Goal: Task Accomplishment & Management: Complete application form

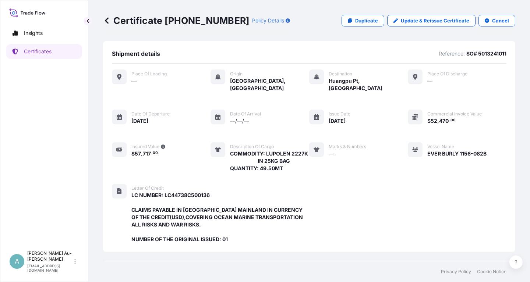
scroll to position [202, 0]
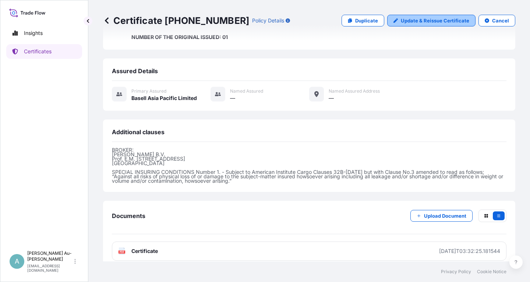
click at [427, 20] on p "Update & Reissue Certificate" at bounding box center [435, 20] width 68 height 7
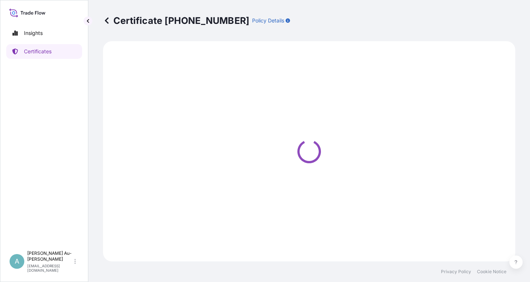
select select "Sea"
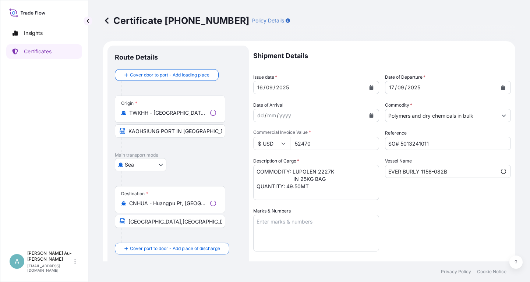
select select "32034"
click at [369, 89] on button "Calendar" at bounding box center [372, 88] width 12 height 12
click at [371, 89] on icon "Calendar" at bounding box center [372, 87] width 4 height 4
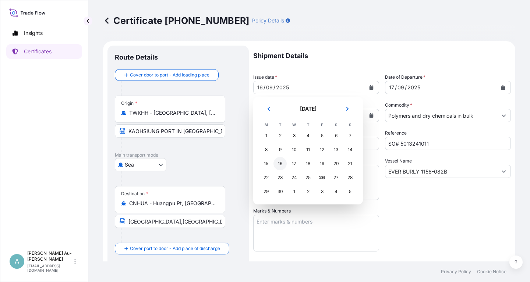
click at [279, 163] on div "16" at bounding box center [280, 163] width 13 height 13
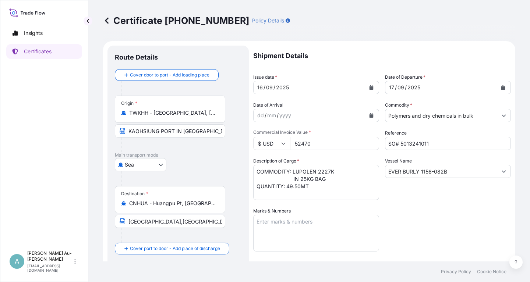
drag, startPoint x: 416, startPoint y: 212, endPoint x: 416, endPoint y: 206, distance: 5.9
click at [415, 211] on div "Shipment Details Issue date * [DATE] Date of Departure * [DATE] Date of Arrival…" at bounding box center [382, 235] width 258 height 379
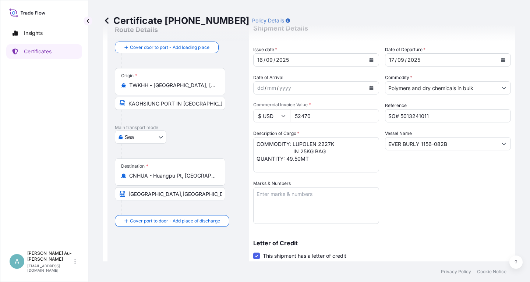
scroll to position [183, 0]
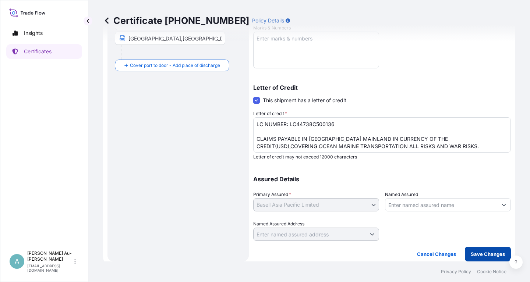
click at [479, 253] on p "Save Changes" at bounding box center [488, 254] width 34 height 7
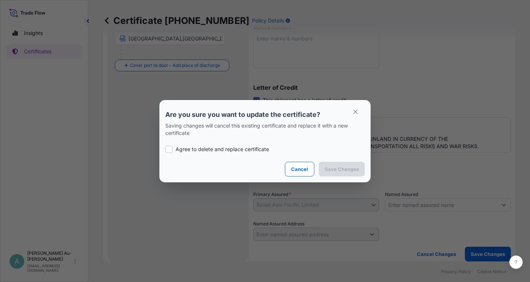
click at [179, 149] on p "Agree to delete and replace certificate" at bounding box center [223, 149] width 94 height 7
checkbox input "true"
click at [338, 173] on button "Save Changes" at bounding box center [342, 169] width 46 height 15
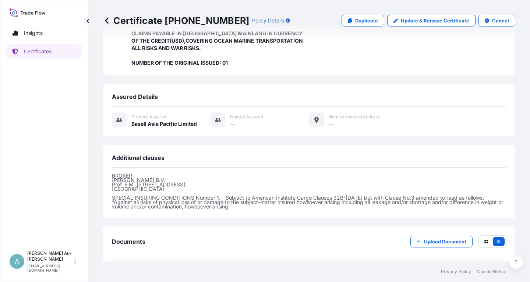
scroll to position [202, 0]
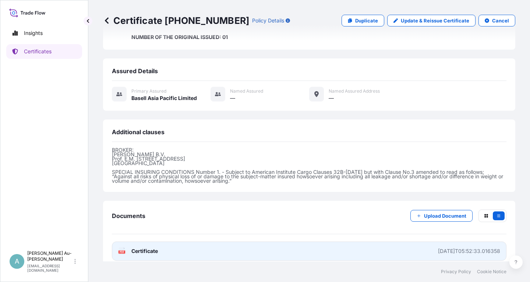
click at [267, 247] on link "PDF Certificate [DATE]T05:52:33.016358" at bounding box center [309, 251] width 395 height 19
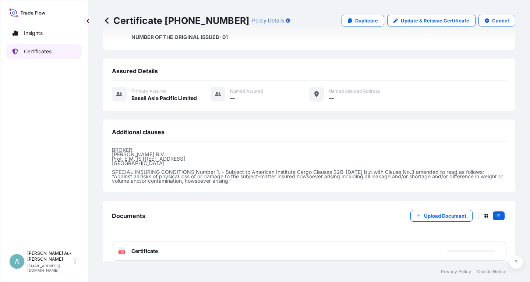
click at [29, 50] on p "Certificates" at bounding box center [38, 51] width 28 height 7
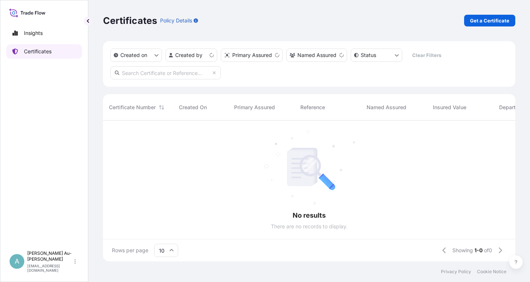
scroll to position [145, 412]
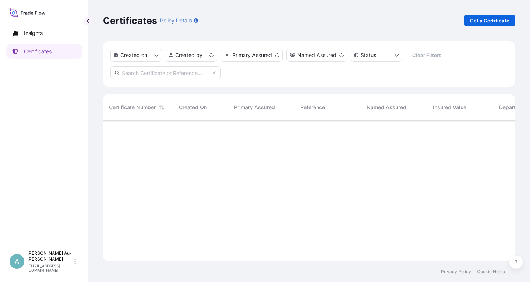
click at [155, 74] on input "text" at bounding box center [165, 72] width 110 height 13
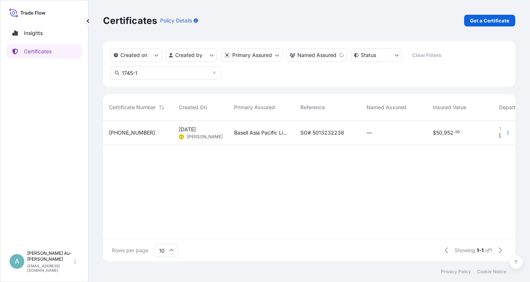
type input "1745-1"
click at [292, 138] on div "Basell Asia Pacific Limited" at bounding box center [261, 133] width 66 height 25
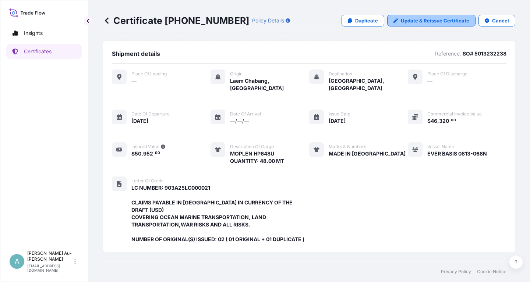
click at [434, 21] on p "Update & Reissue Certificate" at bounding box center [435, 20] width 68 height 7
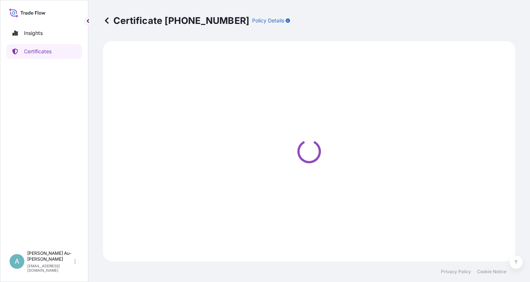
select select "Sea"
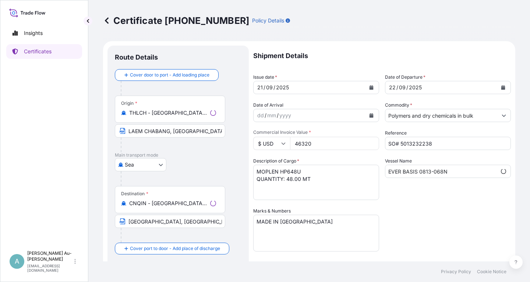
select select "32034"
click at [374, 88] on button "Calendar" at bounding box center [372, 88] width 12 height 12
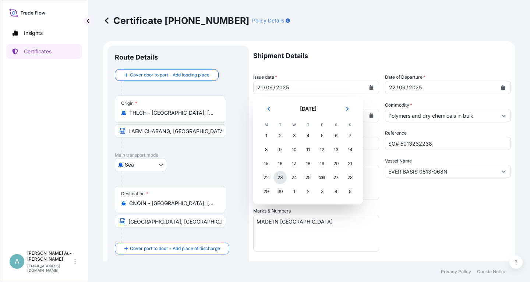
click at [278, 178] on div "23" at bounding box center [280, 177] width 13 height 13
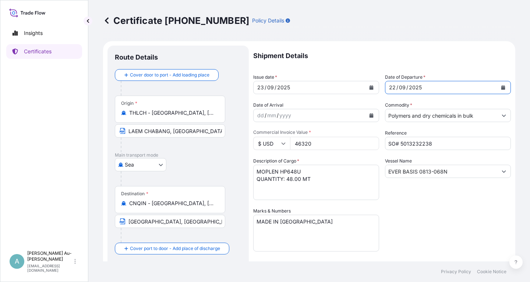
click at [504, 89] on icon "Calendar" at bounding box center [503, 87] width 4 height 4
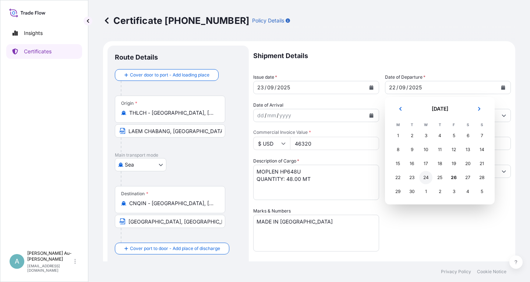
click at [424, 178] on div "24" at bounding box center [425, 177] width 13 height 13
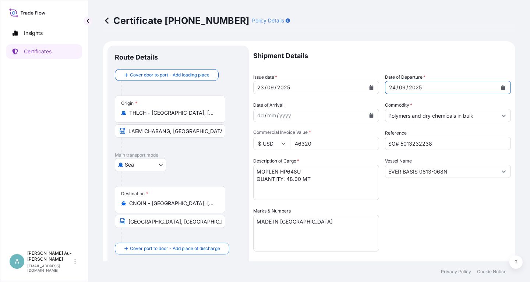
drag, startPoint x: 434, startPoint y: 220, endPoint x: 446, endPoint y: 214, distance: 13.0
click at [446, 214] on div "Shipment Details Issue date * [DATE] Date of Departure * [DATE] Date of Arrival…" at bounding box center [382, 235] width 258 height 379
click at [427, 201] on div "Shipment Details Issue date * [DATE] Date of Departure * [DATE] Date of Arrival…" at bounding box center [382, 235] width 258 height 379
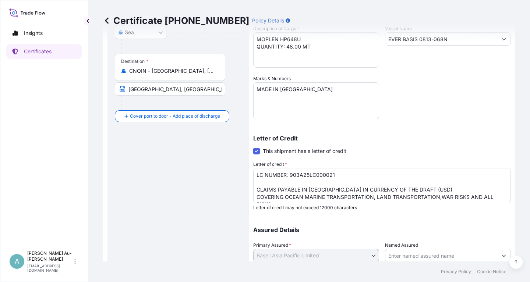
scroll to position [183, 0]
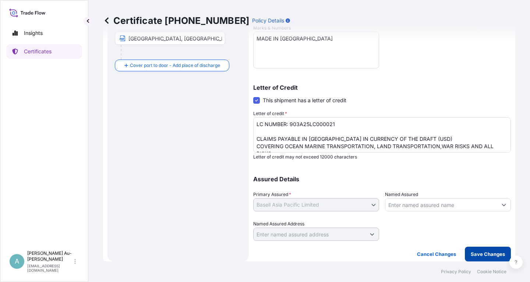
click at [482, 254] on p "Save Changes" at bounding box center [488, 254] width 34 height 7
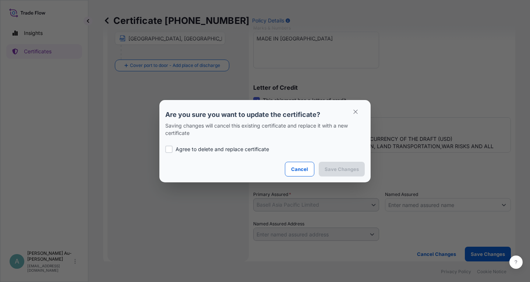
click at [173, 149] on label "Agree to delete and replace certificate" at bounding box center [265, 149] width 200 height 7
checkbox input "true"
click at [349, 170] on p "Save Changes" at bounding box center [342, 169] width 34 height 7
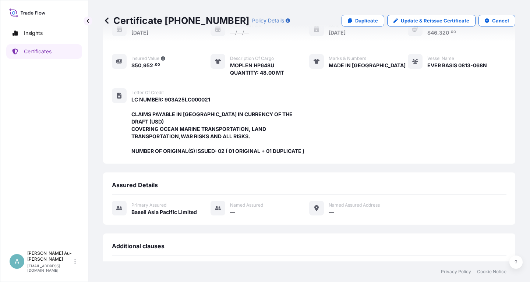
scroll to position [195, 0]
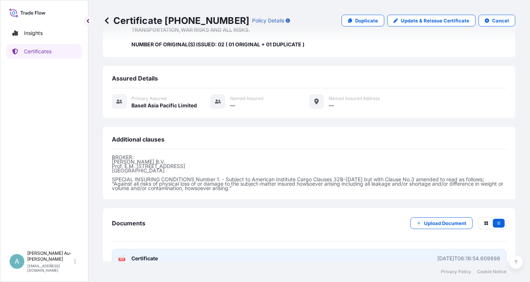
click at [252, 249] on link "PDF Certificate [DATE]T06:16:54.609898" at bounding box center [309, 258] width 395 height 19
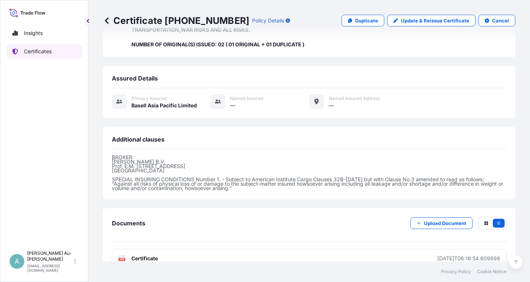
click at [46, 51] on p "Certificates" at bounding box center [38, 51] width 28 height 7
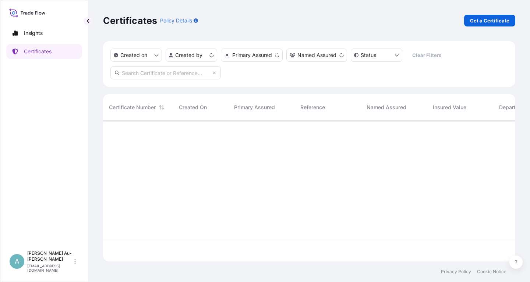
scroll to position [145, 412]
click at [169, 75] on input "text" at bounding box center [165, 72] width 110 height 13
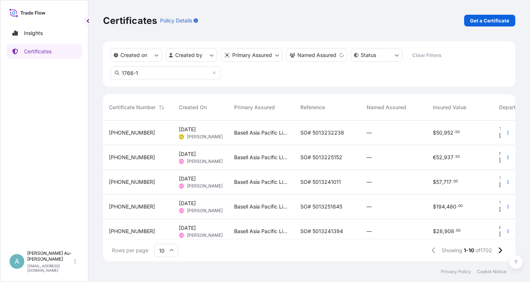
type input "1766-1"
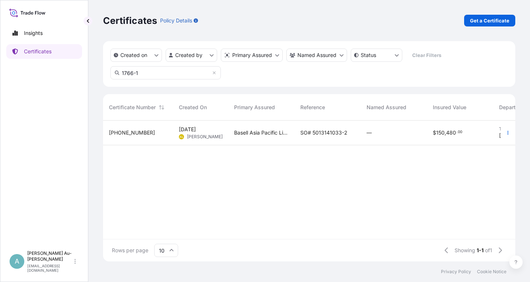
click at [330, 134] on span "SO# 5013141033-2" at bounding box center [323, 132] width 47 height 7
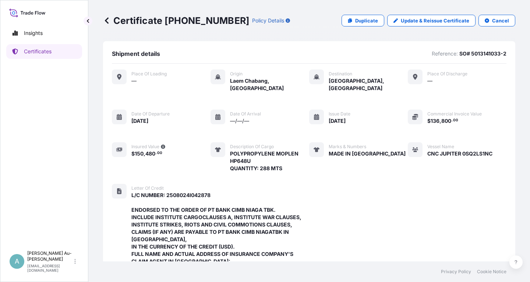
scroll to position [133, 0]
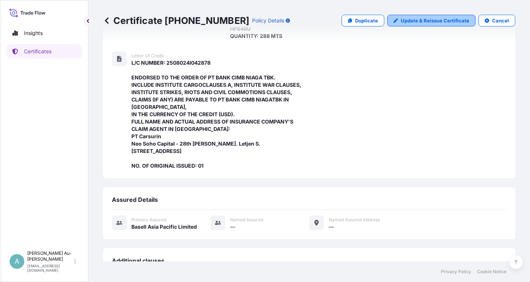
click at [430, 25] on link "Update & Reissue Certificate" at bounding box center [431, 21] width 88 height 12
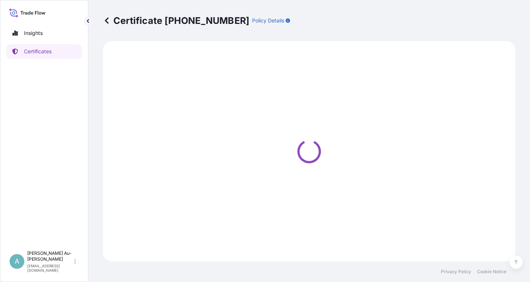
select select "Sea"
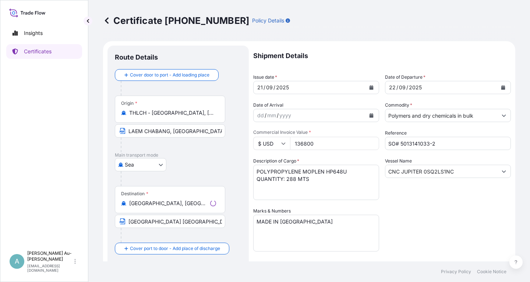
select select "32034"
click at [370, 88] on icon "Calendar" at bounding box center [372, 87] width 4 height 4
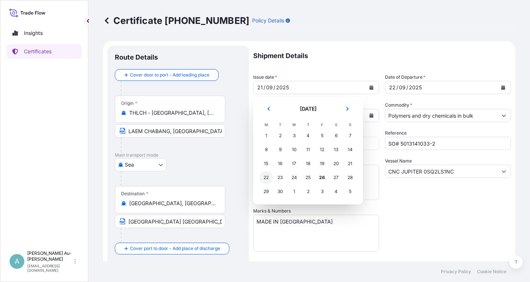
click at [268, 181] on div "22" at bounding box center [266, 177] width 13 height 13
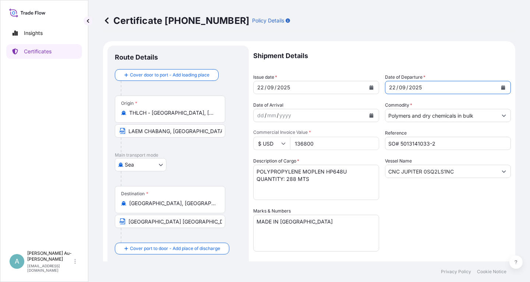
click at [507, 84] on button "Calendar" at bounding box center [503, 88] width 12 height 12
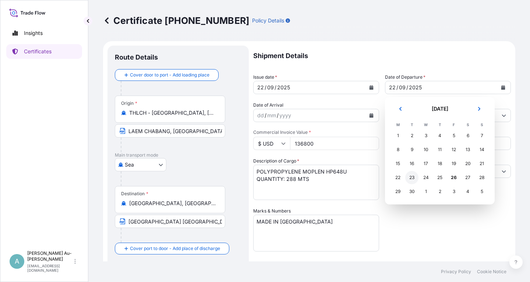
click at [413, 180] on div "23" at bounding box center [411, 177] width 13 height 13
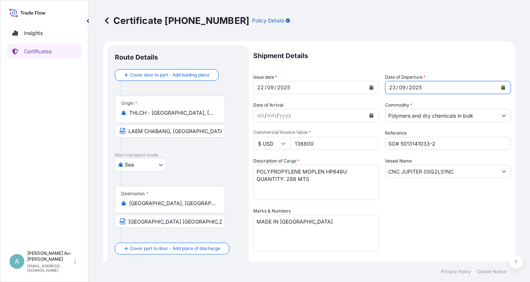
click at [432, 232] on div "Shipment Details Issue date * [DATE] Date of Departure * [DATE] Date of Arrival…" at bounding box center [382, 235] width 258 height 379
click at [424, 173] on input "CNC JUPITER 0SQ2LS1NC" at bounding box center [441, 171] width 112 height 13
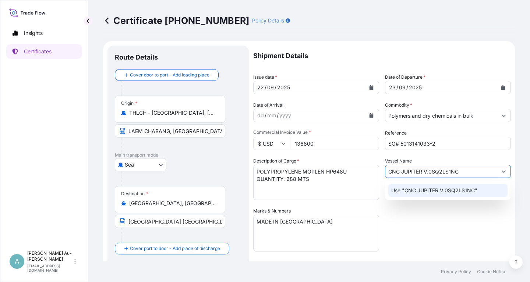
type input "CNC JUPITER V.0SQ2LS1NC"
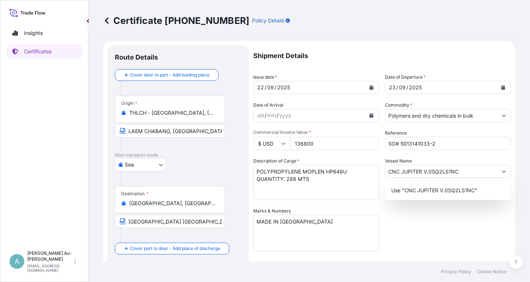
click at [410, 220] on div "Shipment Details Issue date * [DATE] Date of Departure * [DATE] Date of Arrival…" at bounding box center [382, 235] width 258 height 379
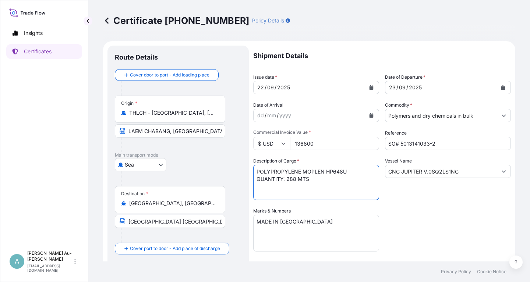
drag, startPoint x: 288, startPoint y: 181, endPoint x: 292, endPoint y: 191, distance: 11.0
click at [288, 182] on textarea "POLYPROPYLENE MOPLEN HP648U QUANTITY: 288 MTS" at bounding box center [316, 182] width 126 height 35
type textarea "POLYPROPYLENE MOPLEN HP648U QUANTITY: 144 MTS"
click at [420, 230] on div "Shipment Details Issue date * [DATE] Date of Departure * [DATE] Date of Arrival…" at bounding box center [382, 235] width 258 height 379
click at [433, 220] on div "Shipment Details Issue date * [DATE] Date of Departure * [DATE] Date of Arrival…" at bounding box center [382, 235] width 258 height 379
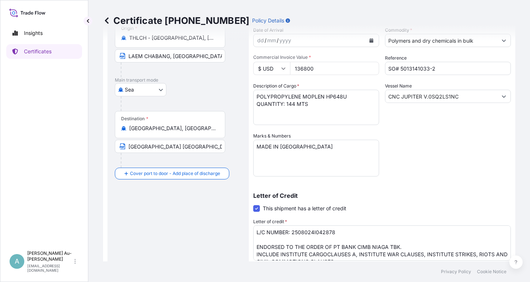
scroll to position [88, 0]
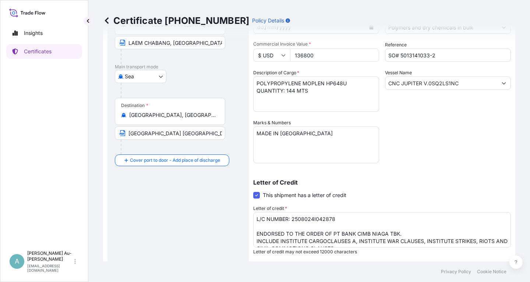
drag, startPoint x: 413, startPoint y: 183, endPoint x: 408, endPoint y: 185, distance: 4.7
click at [410, 184] on p "Letter of Credit" at bounding box center [382, 183] width 258 height 6
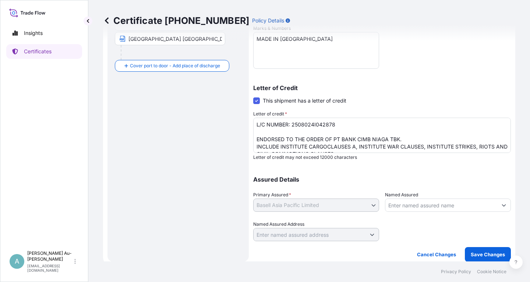
scroll to position [183, 0]
click at [483, 132] on textarea "L/C NUMBER: 2508024I042878 ENDORSED TO THE ORDER OF PT BANK CIMB NIAGA TBK. INC…" at bounding box center [382, 134] width 258 height 35
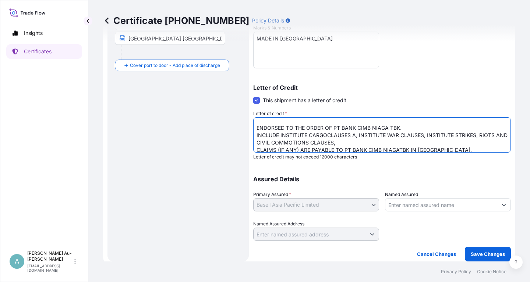
scroll to position [0, 0]
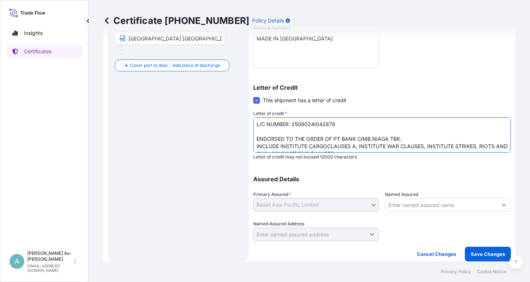
click at [327, 148] on textarea "L/C NUMBER: 2508024I042878 ENDORSED TO THE ORDER OF PT BANK CIMB NIAGA TBK. INC…" at bounding box center [382, 134] width 258 height 35
type textarea "L/C NUMBER: 2508024I042878 ENDORSED TO THE ORDER OF PT BANK CIMB NIAGA TBK. INC…"
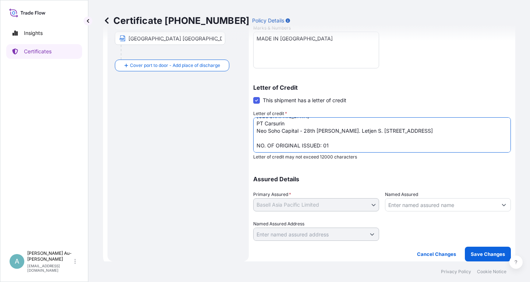
scroll to position [62, 0]
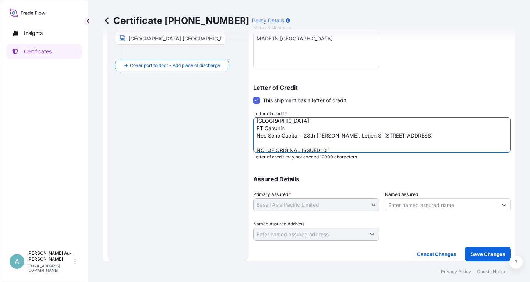
click at [396, 183] on div "Assured Details Primary Assured * Basell Asia Pacific Limited Basell Asia Pacif…" at bounding box center [382, 205] width 258 height 74
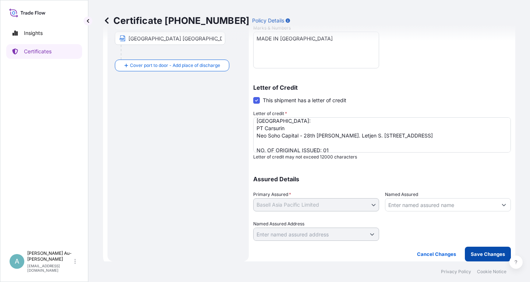
click at [482, 255] on p "Save Changes" at bounding box center [488, 254] width 34 height 7
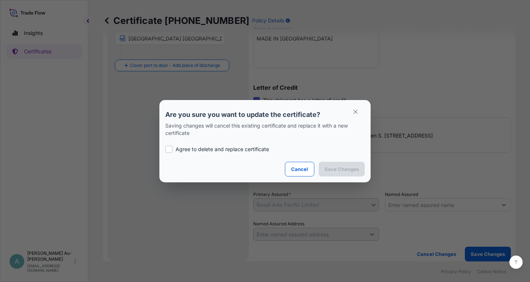
click at [213, 152] on p "Agree to delete and replace certificate" at bounding box center [223, 149] width 94 height 7
checkbox input "true"
click at [331, 169] on p "Save Changes" at bounding box center [342, 169] width 34 height 7
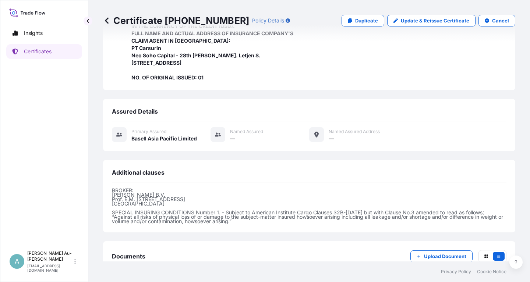
scroll to position [276, 0]
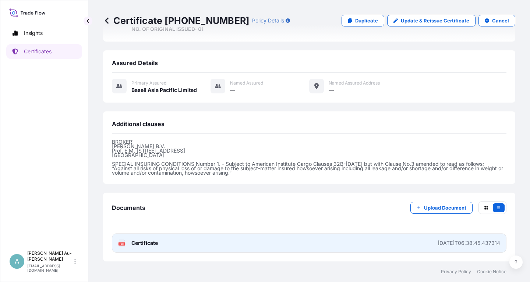
click at [265, 245] on link "PDF Certificate [DATE]T06:38:45.437314" at bounding box center [309, 243] width 395 height 19
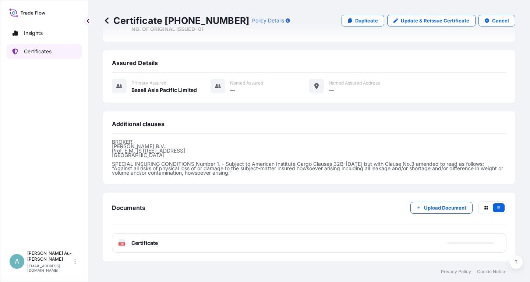
click at [40, 51] on p "Certificates" at bounding box center [38, 51] width 28 height 7
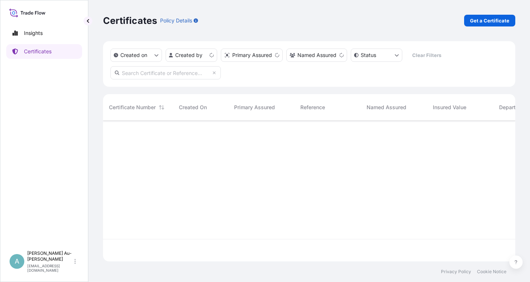
scroll to position [145, 412]
click at [173, 75] on input "text" at bounding box center [165, 72] width 110 height 13
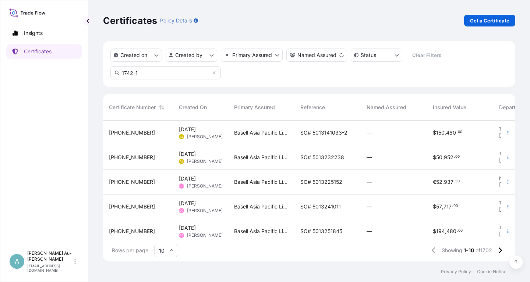
type input "1742-1"
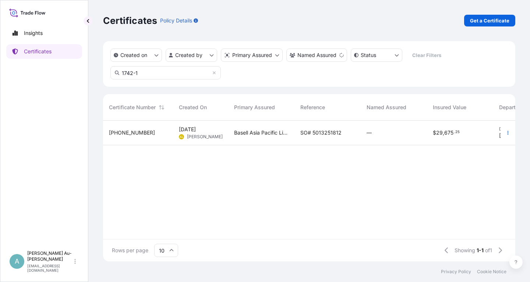
click at [315, 133] on span "SO# 5013251812" at bounding box center [320, 132] width 41 height 7
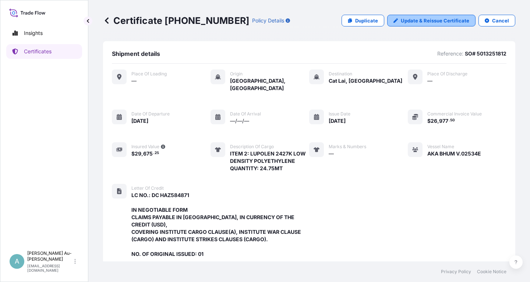
click at [423, 21] on p "Update & Reissue Certificate" at bounding box center [435, 20] width 68 height 7
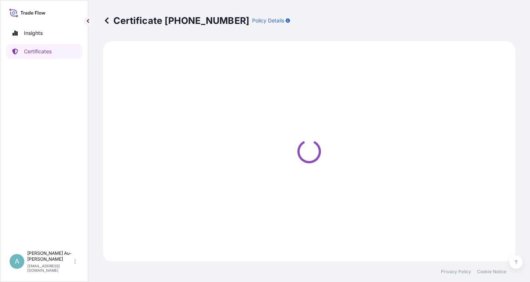
select select "Sea"
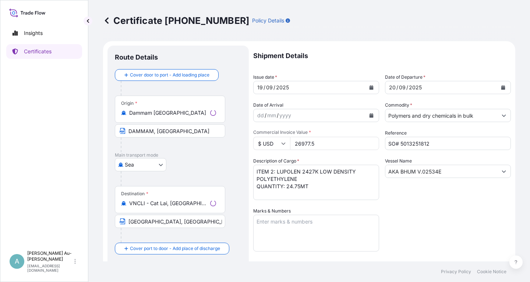
select select "32034"
click at [371, 87] on icon "Calendar" at bounding box center [372, 87] width 4 height 4
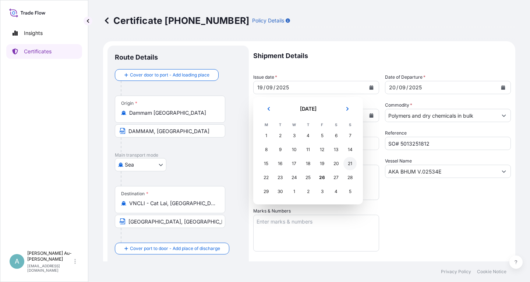
click at [352, 165] on div "21" at bounding box center [349, 163] width 13 height 13
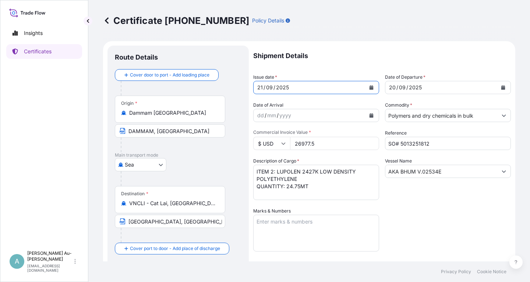
click at [505, 91] on button "Calendar" at bounding box center [503, 88] width 12 height 12
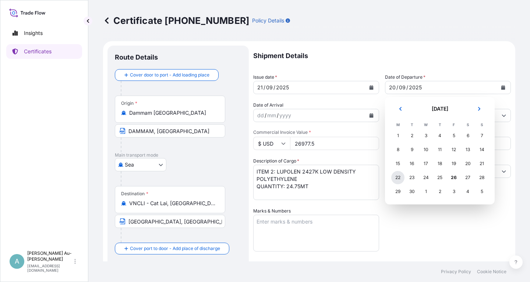
click at [399, 180] on div "22" at bounding box center [397, 177] width 13 height 13
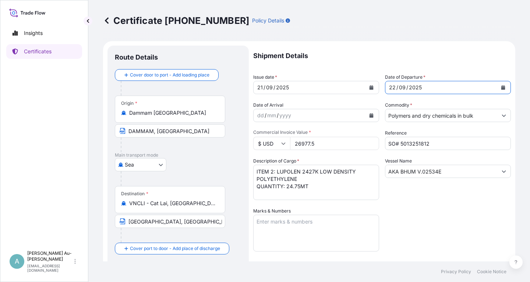
click at [440, 207] on div "Shipment Details Issue date * [DATE] Date of Departure * [DATE] Date of Arrival…" at bounding box center [382, 235] width 258 height 379
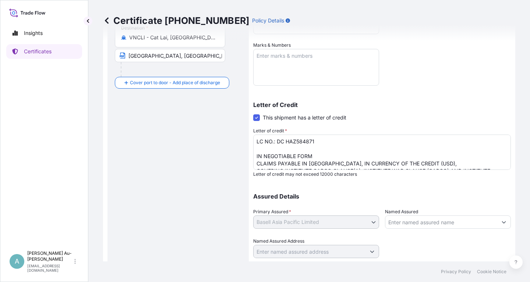
scroll to position [183, 0]
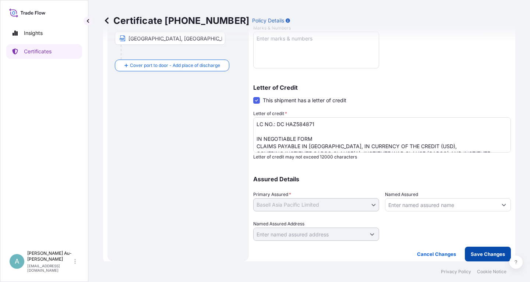
click at [497, 255] on p "Save Changes" at bounding box center [488, 254] width 34 height 7
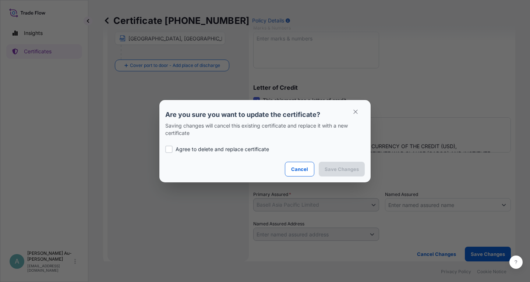
click at [200, 154] on div "Agree to delete and replace certificate" at bounding box center [265, 149] width 200 height 25
click at [203, 151] on p "Agree to delete and replace certificate" at bounding box center [223, 149] width 94 height 7
checkbox input "true"
click at [340, 168] on p "Save Changes" at bounding box center [342, 169] width 34 height 7
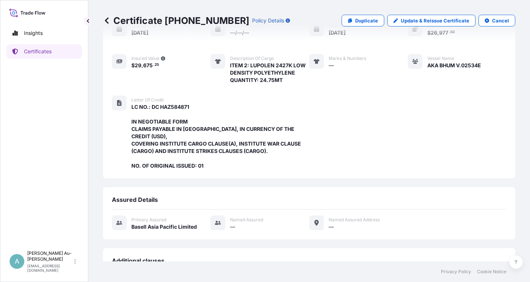
scroll to position [210, 0]
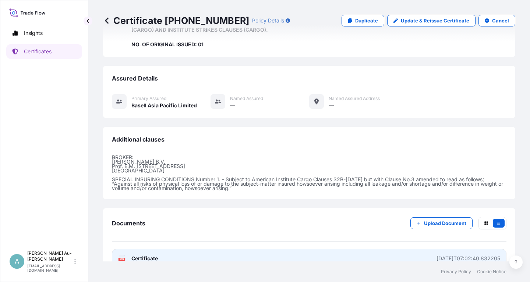
click at [224, 249] on link "PDF Certificate [DATE]T07:02:40.832205" at bounding box center [309, 258] width 395 height 19
